Goal: Task Accomplishment & Management: Manage account settings

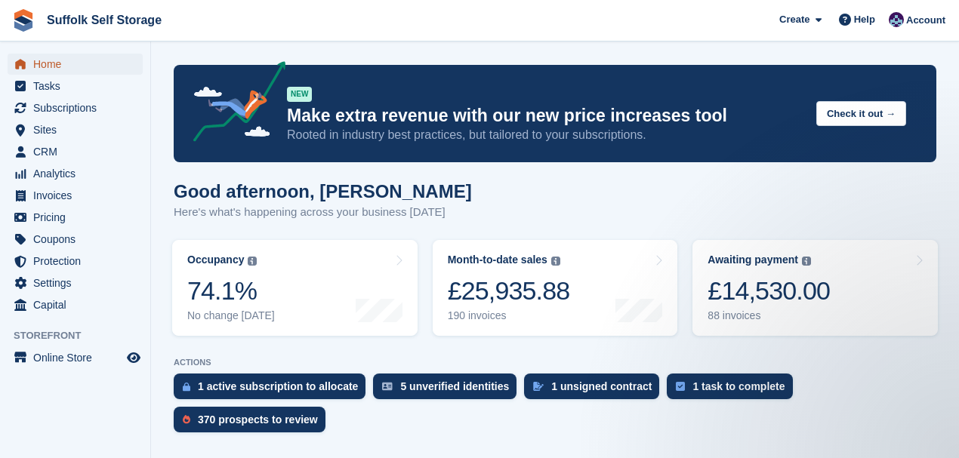
click at [46, 68] on span "Home" at bounding box center [78, 64] width 91 height 21
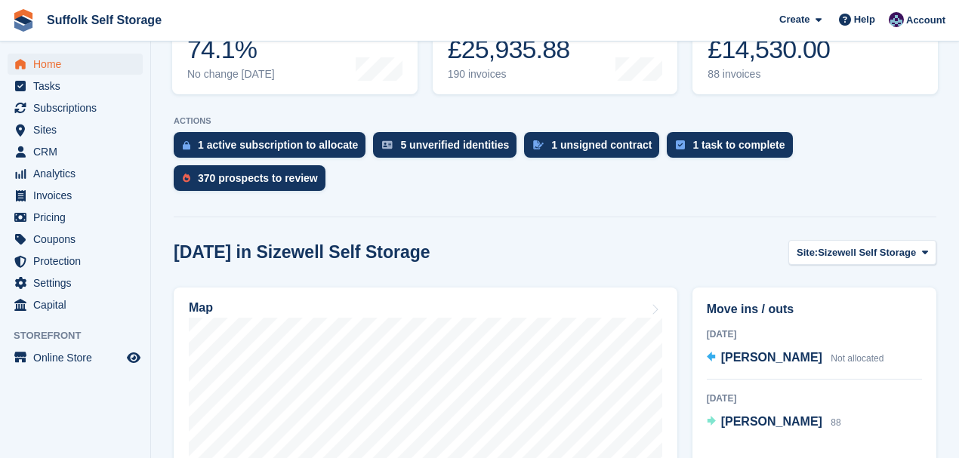
scroll to position [242, 0]
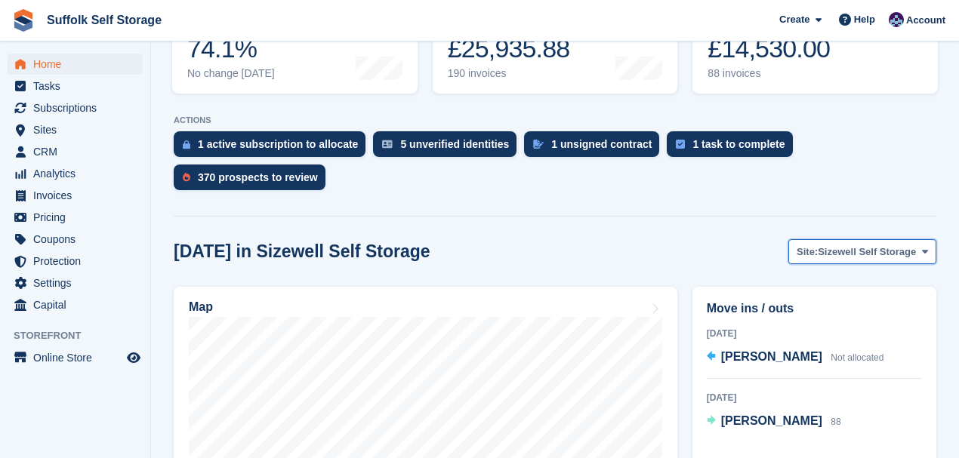
click at [883, 245] on span "Sizewell Self Storage" at bounding box center [867, 252] width 98 height 15
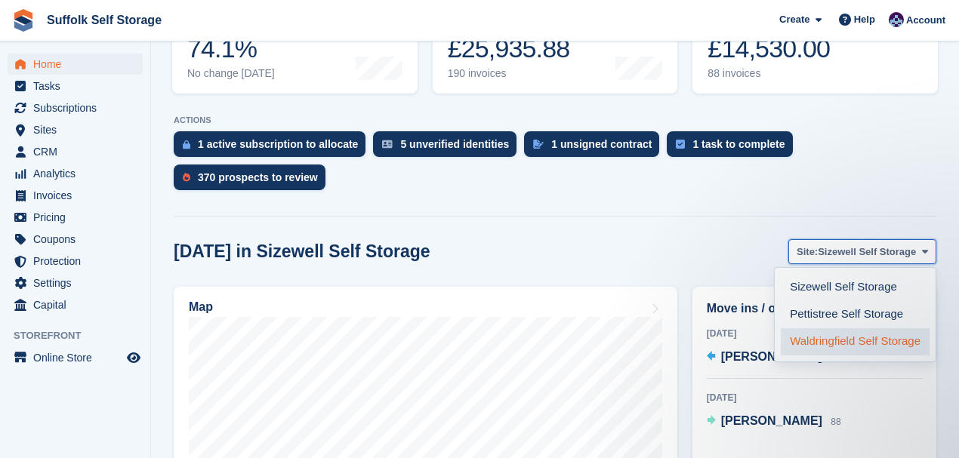
scroll to position [0, 0]
click at [835, 328] on link "Waldringfield Self Storage" at bounding box center [855, 341] width 149 height 27
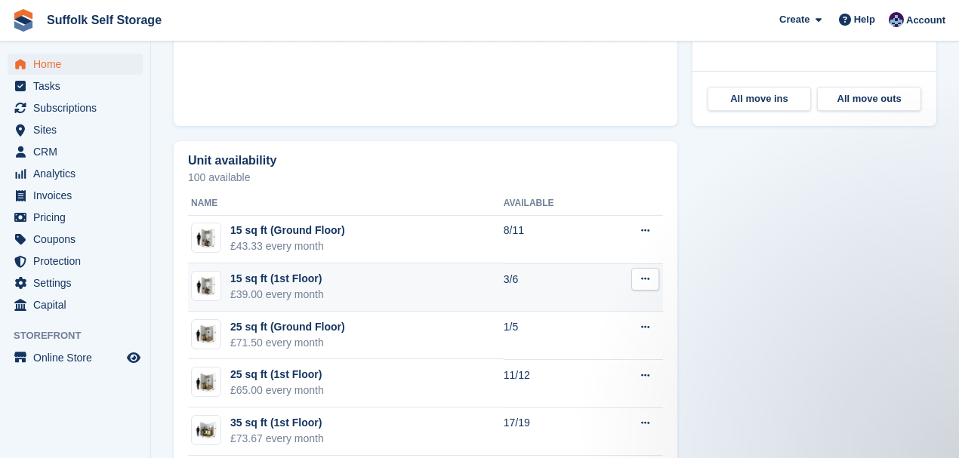
scroll to position [846, 0]
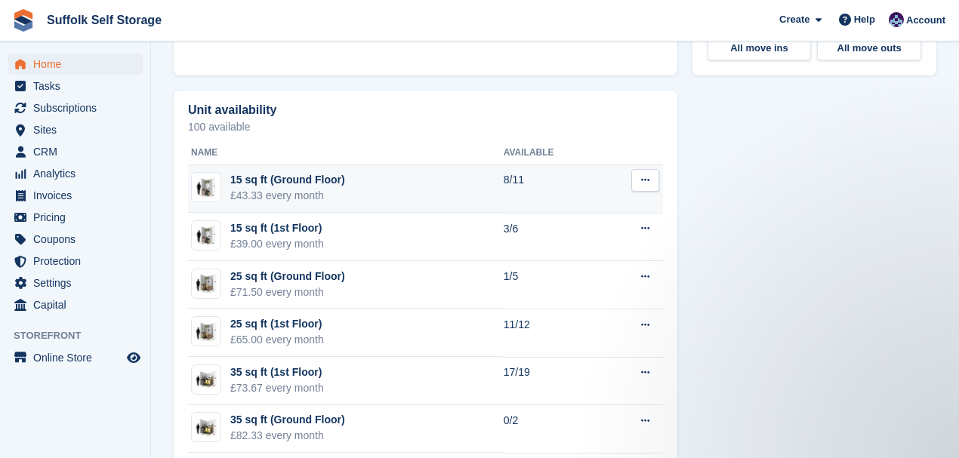
click at [649, 169] on button at bounding box center [645, 180] width 28 height 23
click at [561, 200] on p "Edit unit type" at bounding box center [586, 210] width 131 height 20
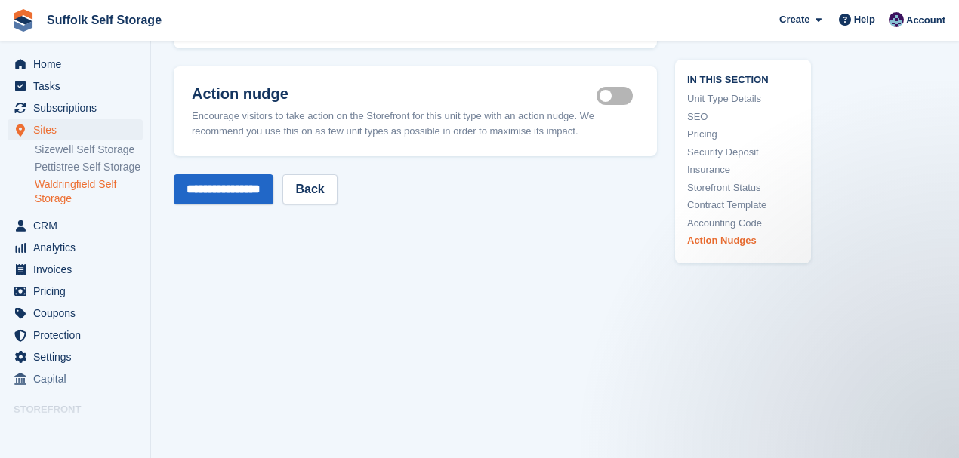
scroll to position [2835, 0]
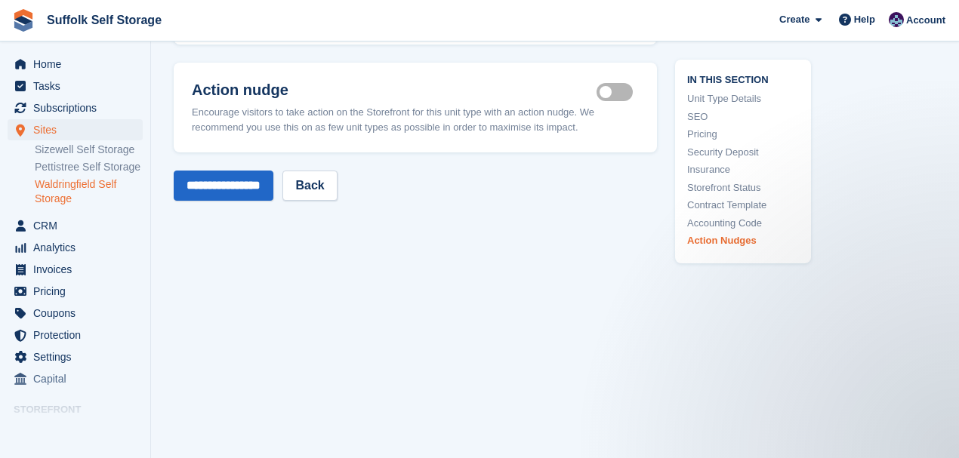
click at [45, 190] on link "Waldringfield Self Storage" at bounding box center [89, 191] width 108 height 29
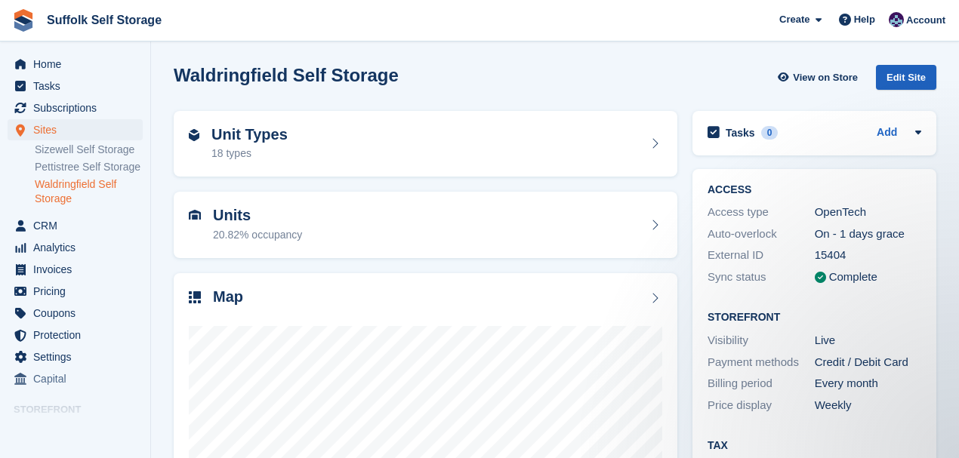
click at [913, 71] on div "Edit Site" at bounding box center [906, 77] width 60 height 25
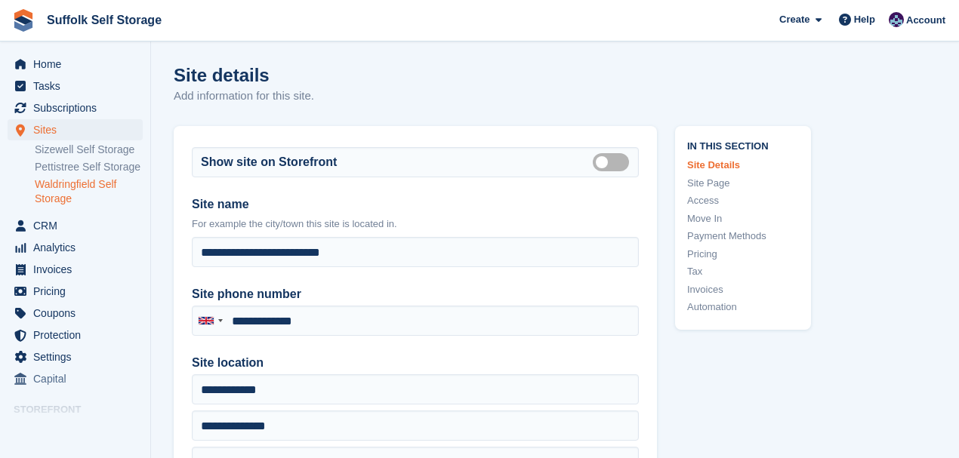
type input "**********"
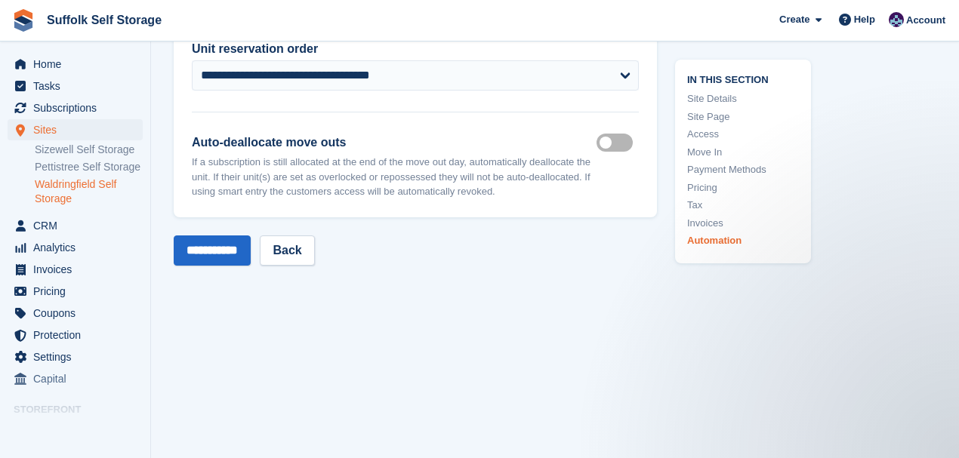
scroll to position [8189, 0]
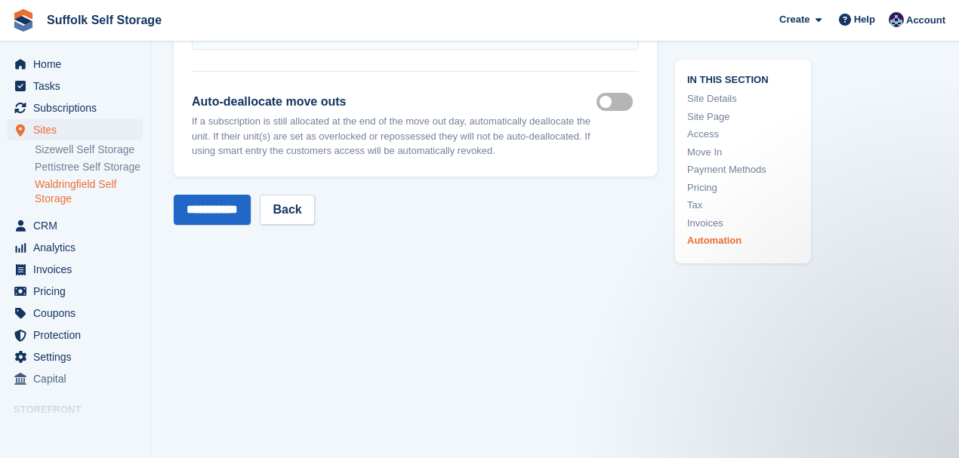
click at [35, 358] on span "Settings" at bounding box center [78, 357] width 91 height 21
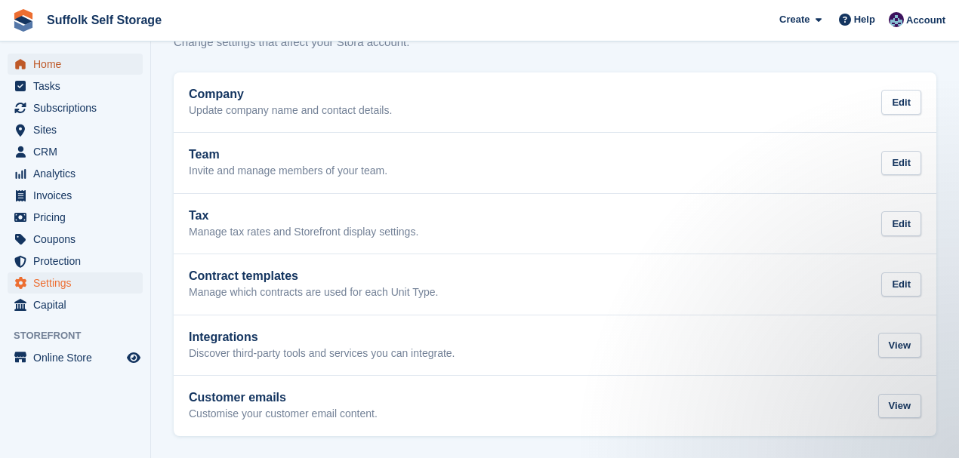
click at [57, 67] on span "Home" at bounding box center [78, 64] width 91 height 21
